Goal: Find specific page/section: Find specific page/section

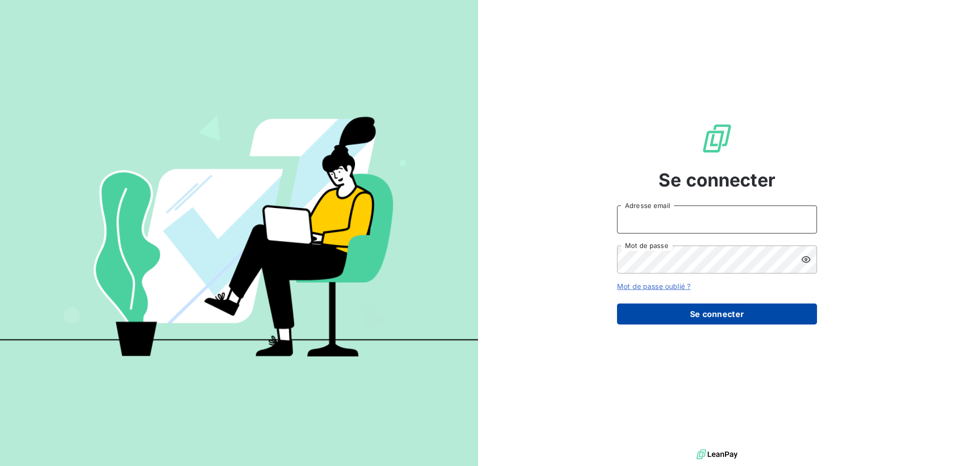
type input "[PERSON_NAME][EMAIL_ADDRESS][DOMAIN_NAME]"
click at [723, 314] on button "Se connecter" at bounding box center [717, 313] width 200 height 21
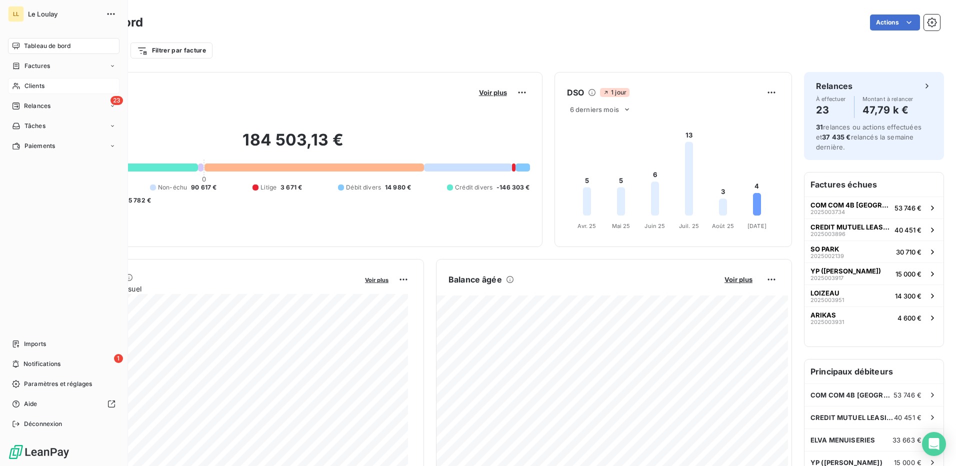
click at [45, 85] on div "Clients" at bounding box center [63, 86] width 111 height 16
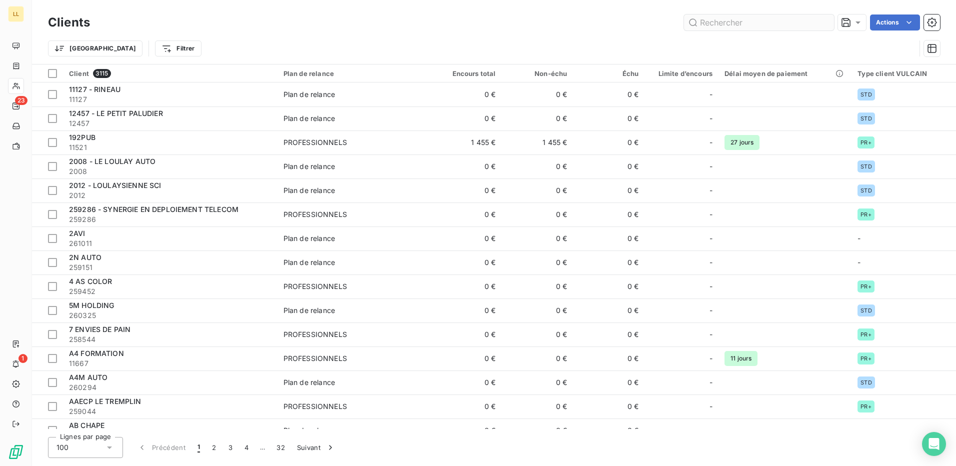
click at [757, 23] on input "text" at bounding box center [759, 22] width 150 height 16
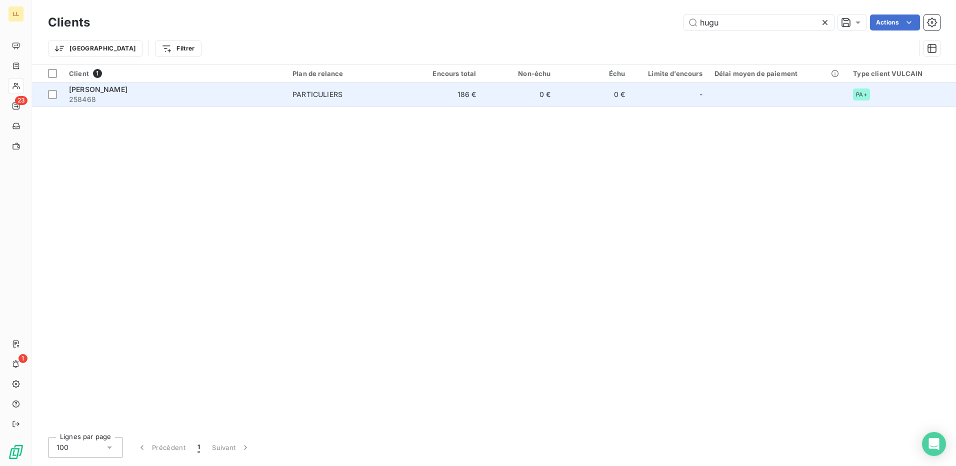
type input "hugu"
click at [117, 85] on span "[PERSON_NAME]" at bounding box center [98, 89] width 58 height 8
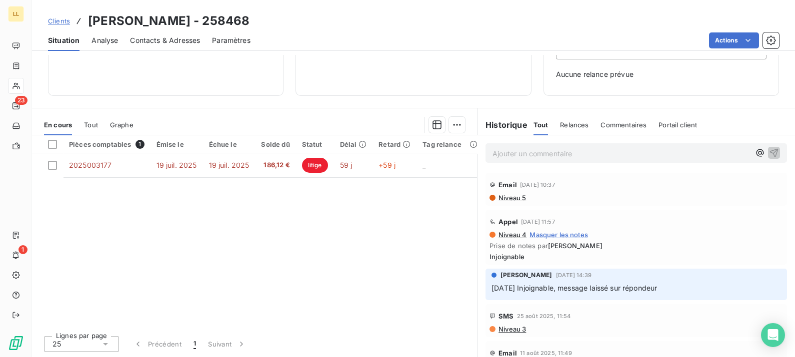
click at [59, 21] on span "Clients" at bounding box center [59, 21] width 22 height 8
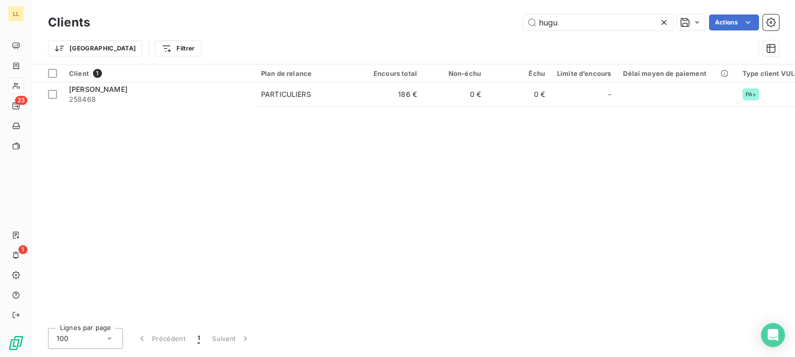
drag, startPoint x: 542, startPoint y: 23, endPoint x: 512, endPoint y: 22, distance: 30.0
click at [512, 22] on div "hugu Actions" at bounding box center [440, 22] width 677 height 16
type input "fatec"
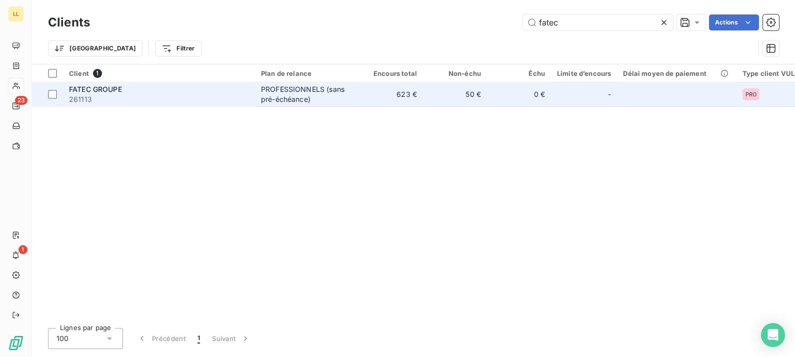
click at [97, 89] on span "FATEC GROUPE" at bounding box center [95, 89] width 53 height 8
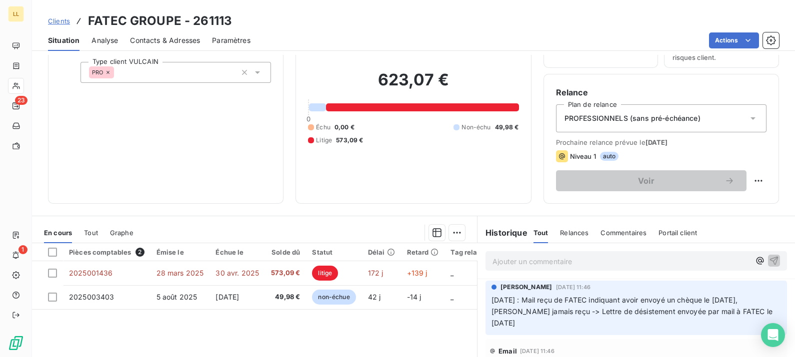
scroll to position [124, 0]
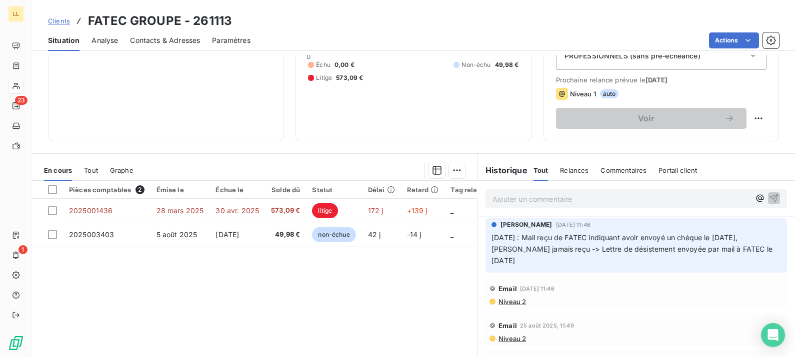
click at [57, 21] on span "Clients" at bounding box center [59, 21] width 22 height 8
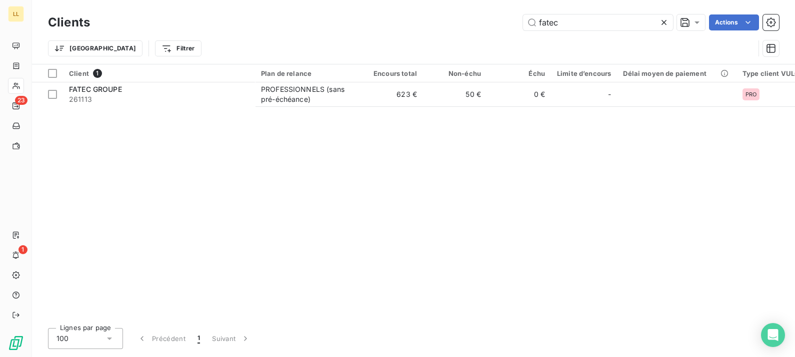
click at [664, 20] on icon at bounding box center [664, 22] width 10 height 10
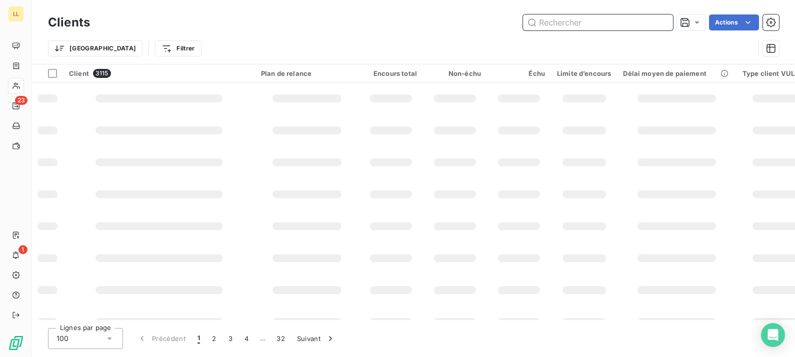
click at [602, 25] on input "text" at bounding box center [598, 22] width 150 height 16
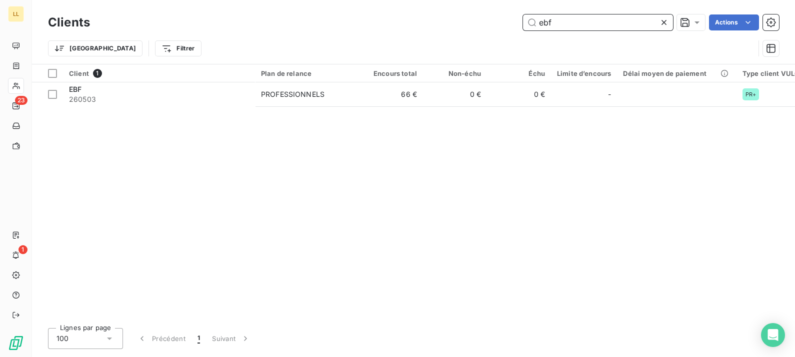
type input "ebf"
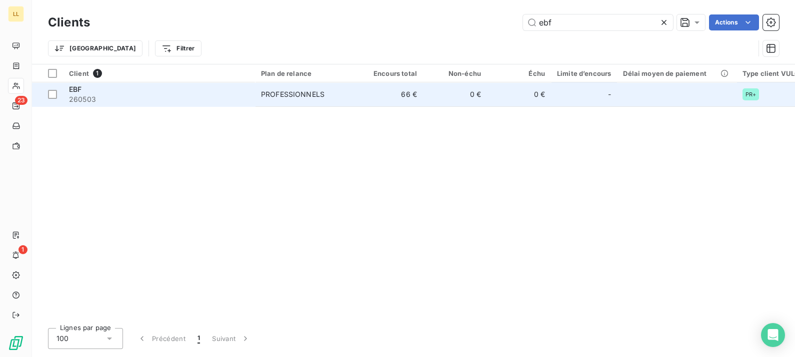
click at [281, 94] on div "PROFESSIONNELS" at bounding box center [292, 94] width 63 height 10
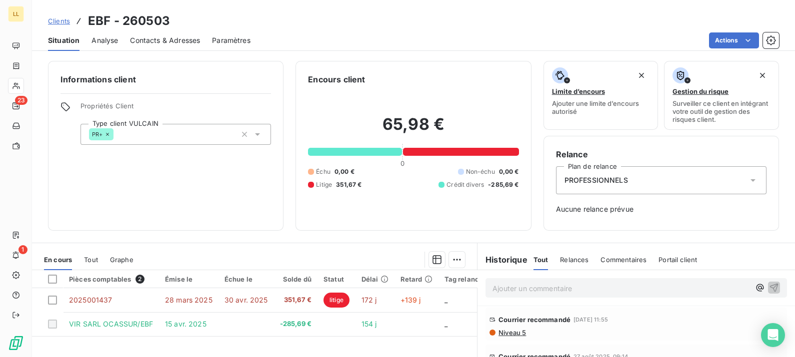
click at [527, 290] on p "Ajouter un commentaire ﻿" at bounding box center [620, 288] width 257 height 12
click at [57, 24] on span "Clients" at bounding box center [59, 21] width 22 height 8
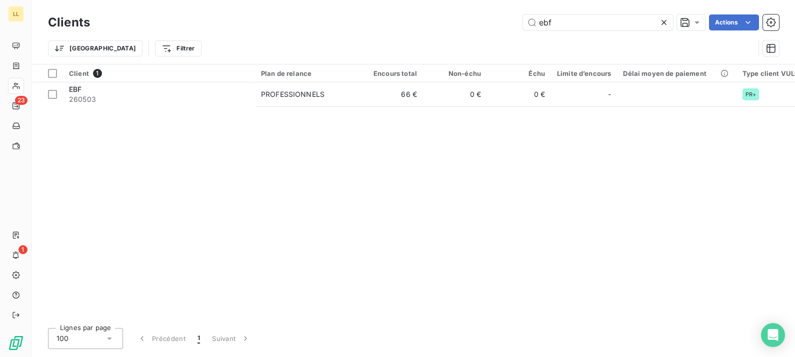
drag, startPoint x: 527, startPoint y: 13, endPoint x: 509, endPoint y: 12, distance: 18.5
click at [509, 12] on div "Clients ebf Actions" at bounding box center [413, 22] width 731 height 21
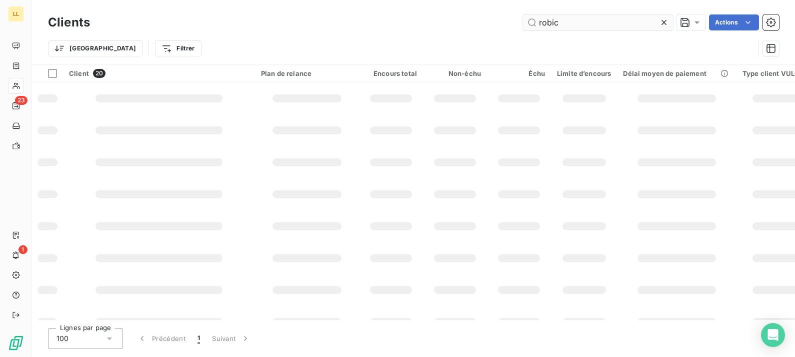
type input "robic"
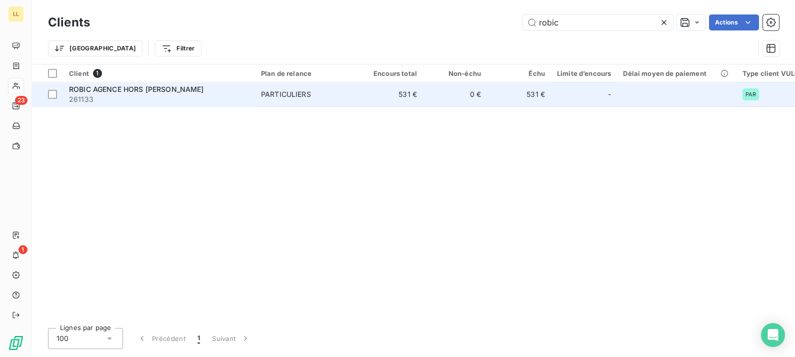
click at [158, 86] on span "ROBIC AGENCE HORS [PERSON_NAME]" at bounding box center [136, 89] width 135 height 8
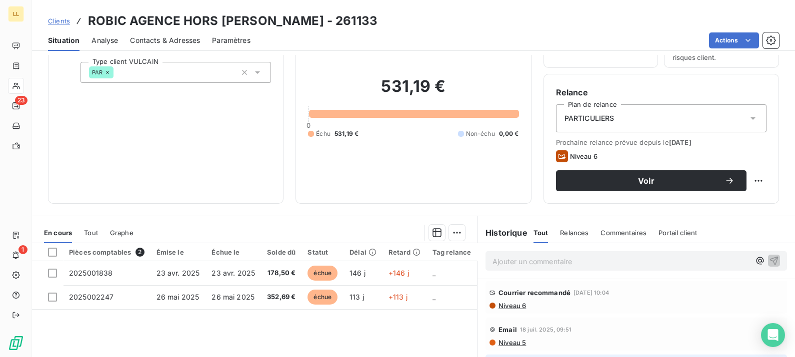
scroll to position [124, 0]
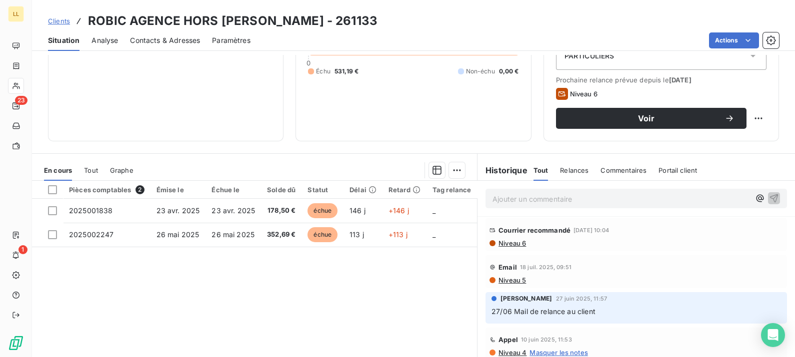
click at [511, 240] on span "Niveau 6" at bounding box center [511, 243] width 28 height 8
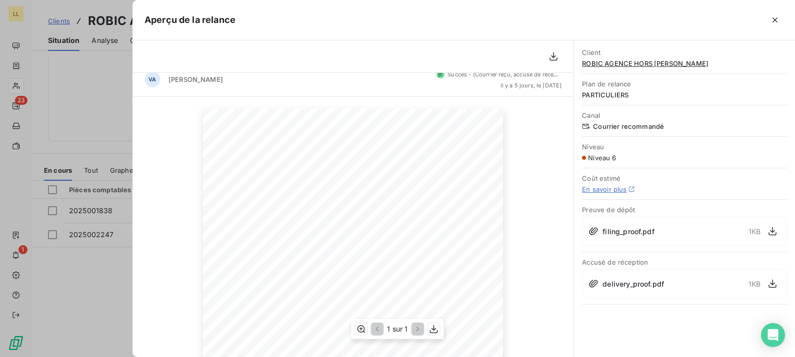
scroll to position [0, 0]
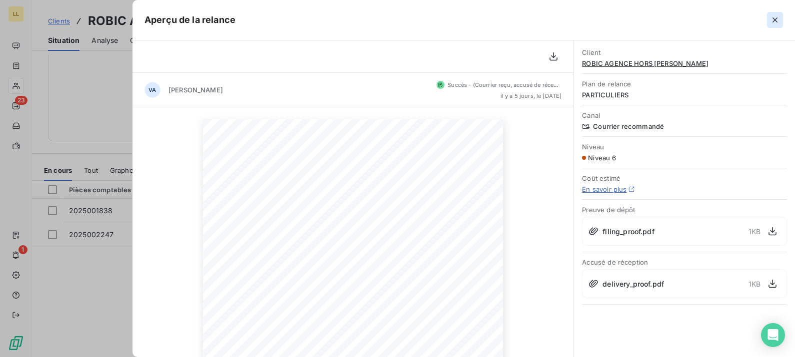
click at [777, 20] on icon "button" at bounding box center [775, 20] width 10 height 10
